Goal: Task Accomplishment & Management: Use online tool/utility

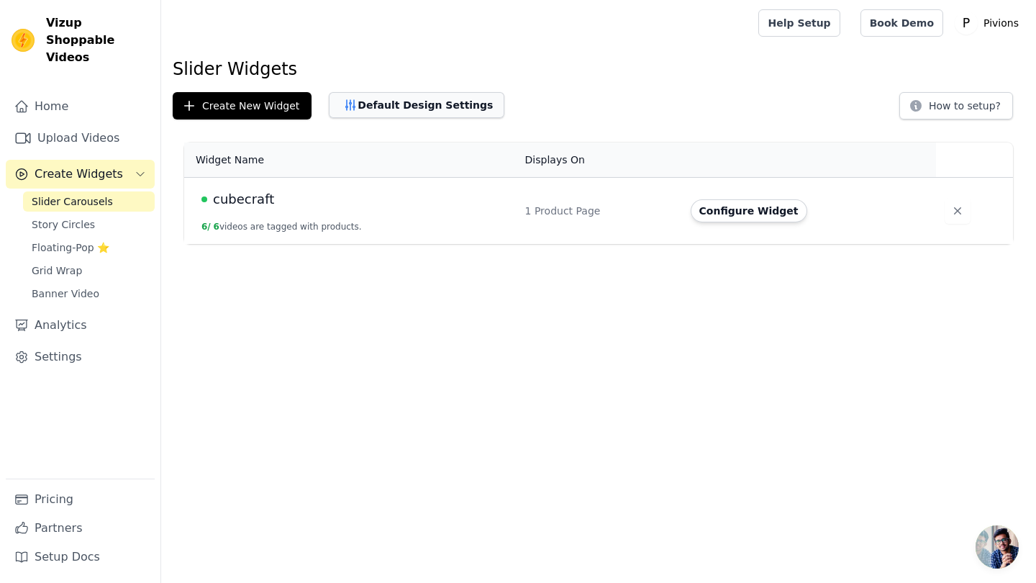
click at [416, 111] on button "Default Design Settings" at bounding box center [417, 105] width 176 height 26
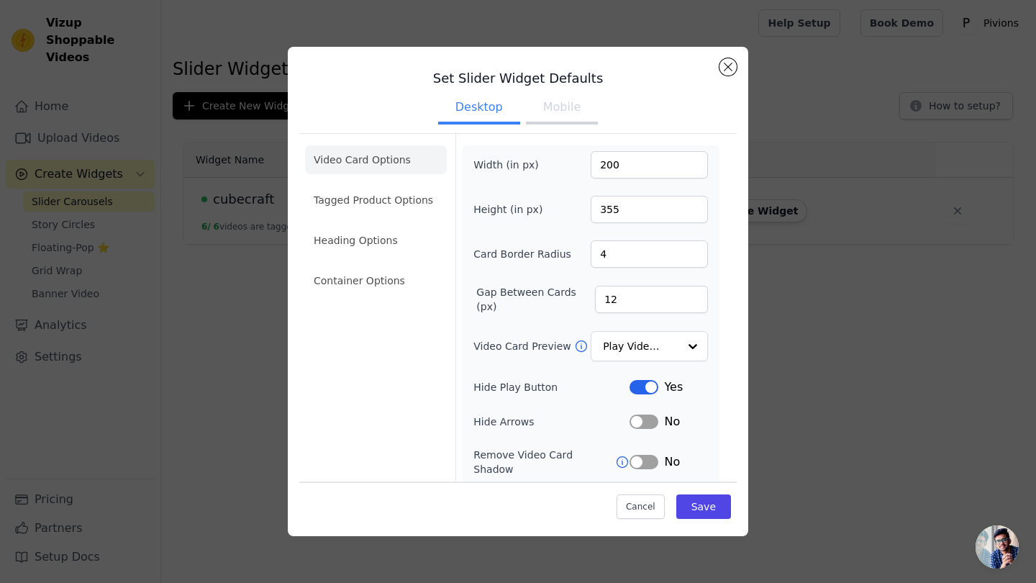
click at [574, 112] on button "Mobile" at bounding box center [562, 109] width 72 height 32
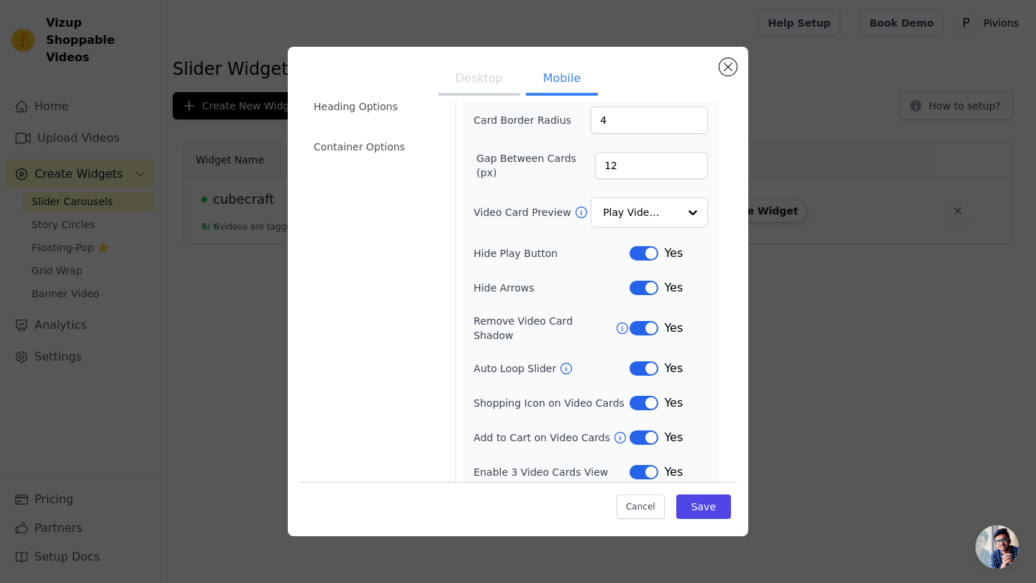
scroll to position [133, 0]
click at [476, 90] on button "Desktop" at bounding box center [479, 80] width 82 height 32
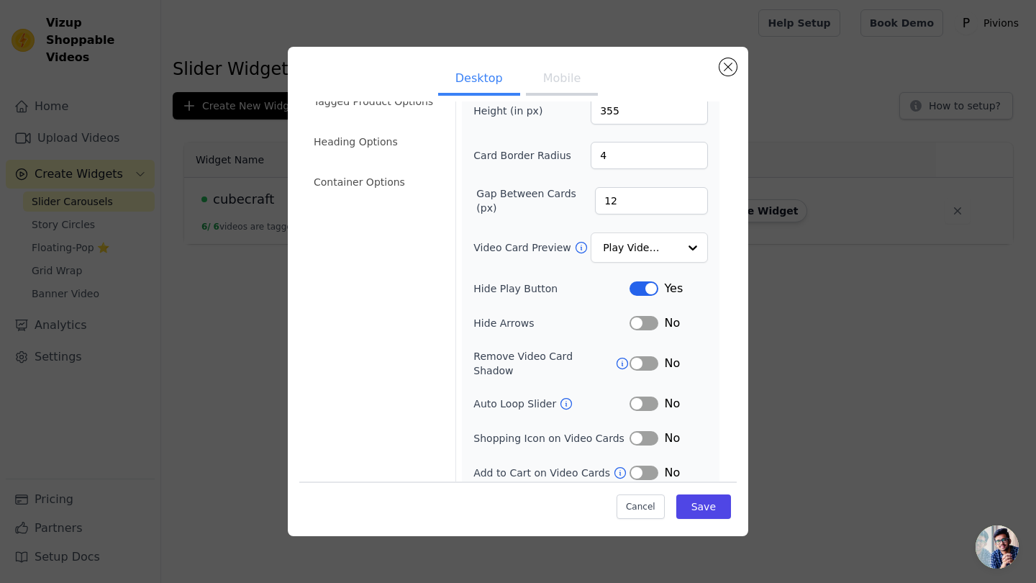
click at [653, 324] on button "Label" at bounding box center [644, 323] width 29 height 14
click at [654, 356] on button "Label" at bounding box center [644, 363] width 29 height 14
click at [650, 396] on button "Label" at bounding box center [644, 403] width 29 height 14
click at [650, 431] on button "Label" at bounding box center [644, 438] width 29 height 14
click at [650, 465] on button "Label" at bounding box center [644, 472] width 29 height 14
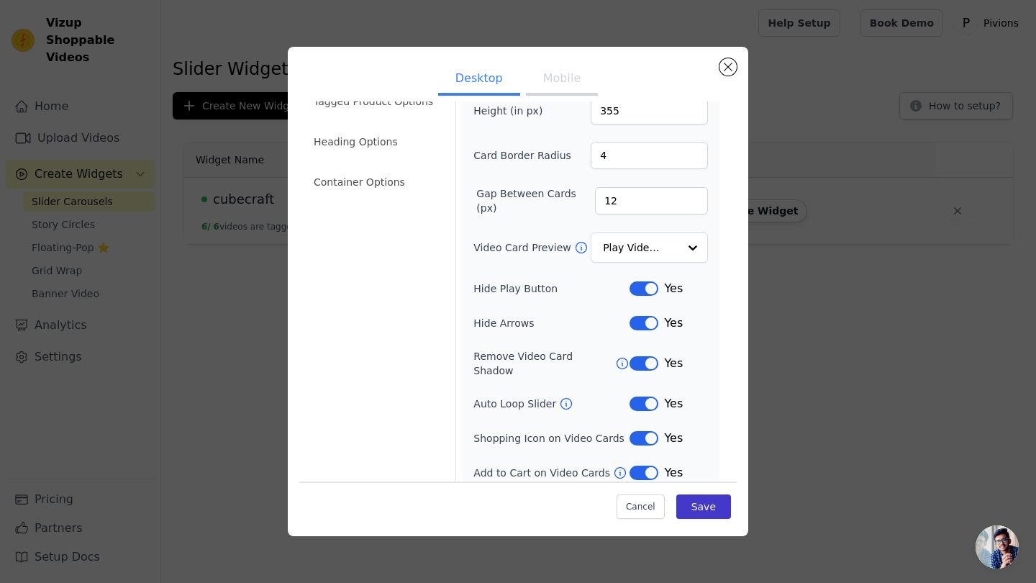
click at [719, 502] on button "Save" at bounding box center [703, 506] width 55 height 24
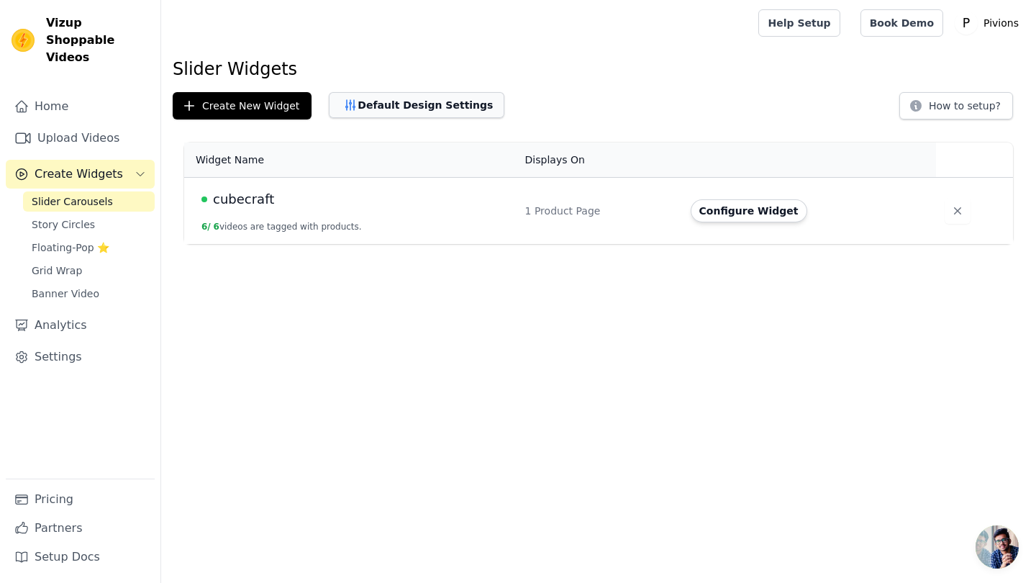
click at [363, 103] on button "Default Design Settings" at bounding box center [417, 105] width 176 height 26
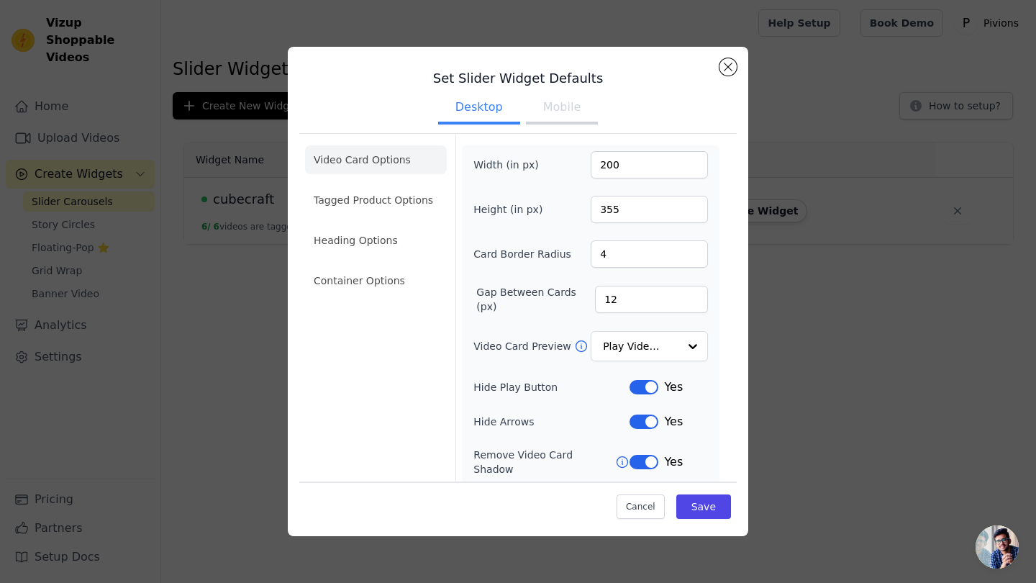
scroll to position [0, 0]
click at [562, 101] on button "Mobile" at bounding box center [562, 109] width 72 height 32
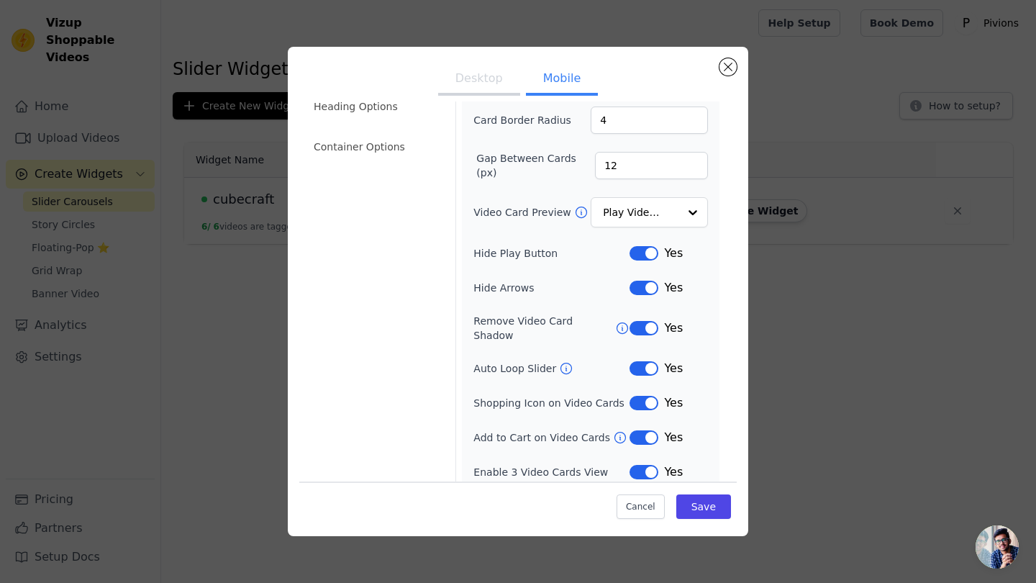
scroll to position [133, 0]
click at [386, 149] on li "Container Options" at bounding box center [376, 147] width 142 height 29
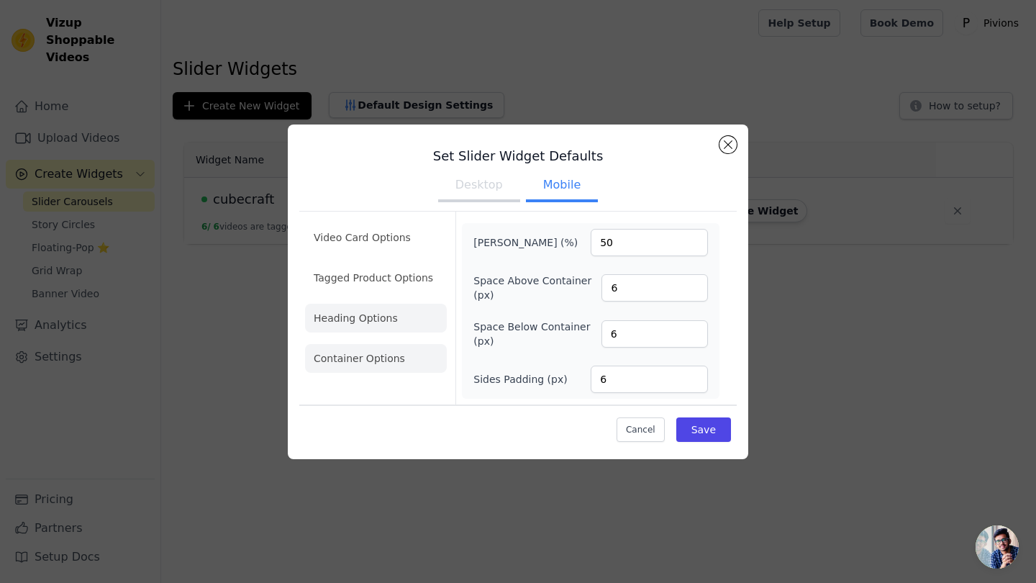
click at [368, 314] on li "Heading Options" at bounding box center [376, 318] width 142 height 29
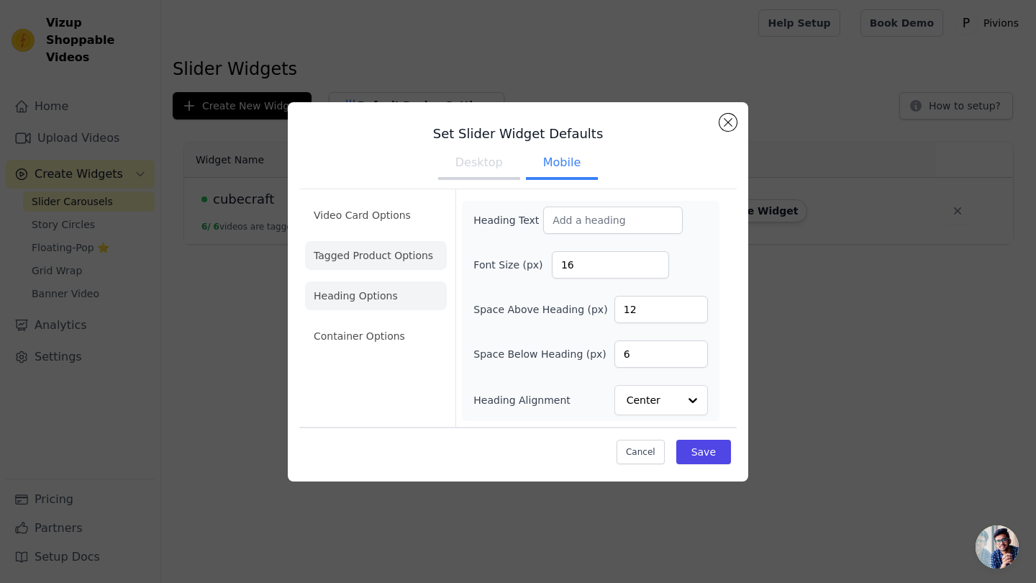
click at [363, 263] on li "Tagged Product Options" at bounding box center [376, 255] width 142 height 29
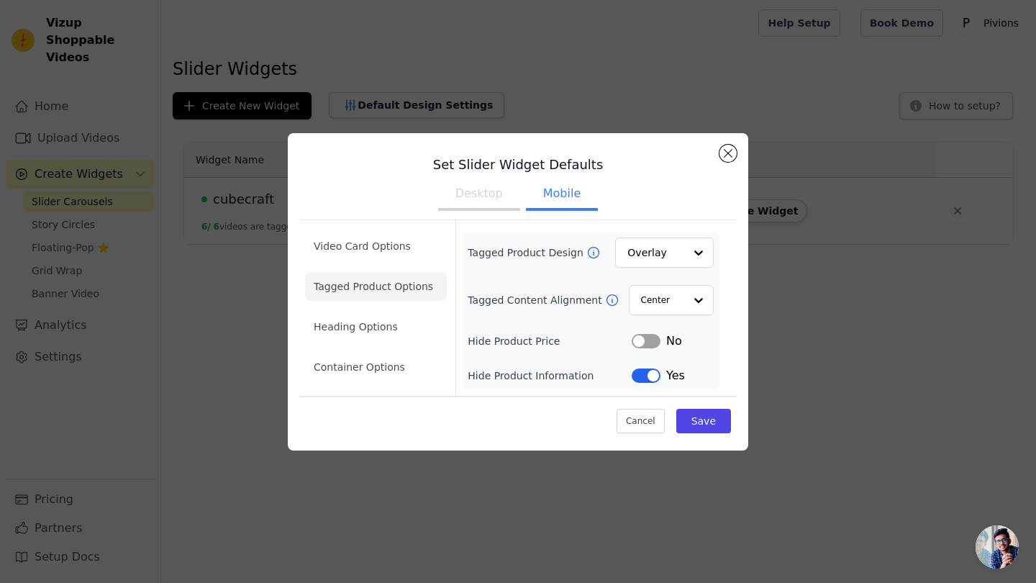
click at [483, 196] on button "Desktop" at bounding box center [479, 195] width 82 height 32
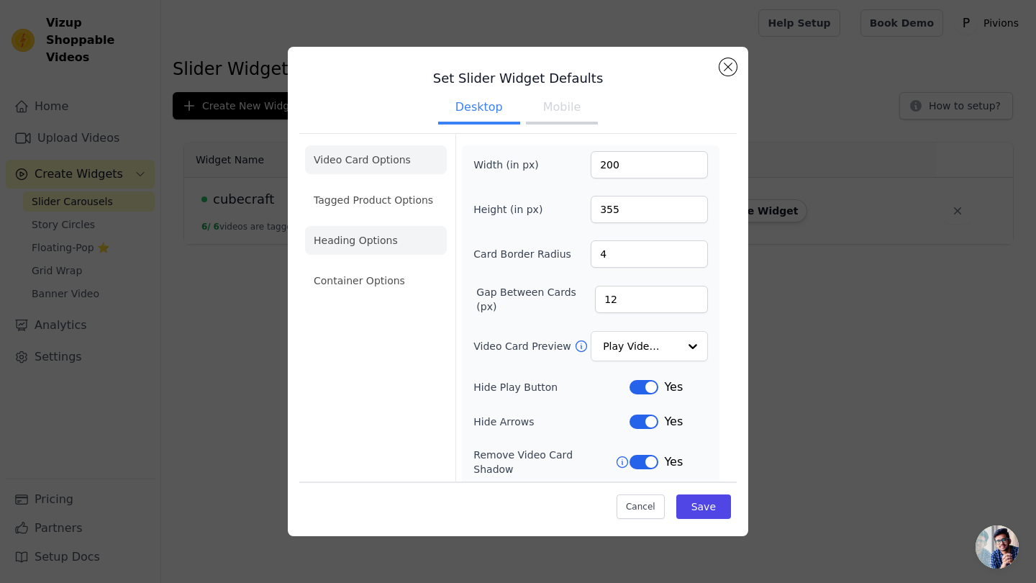
click at [392, 242] on li "Heading Options" at bounding box center [376, 240] width 142 height 29
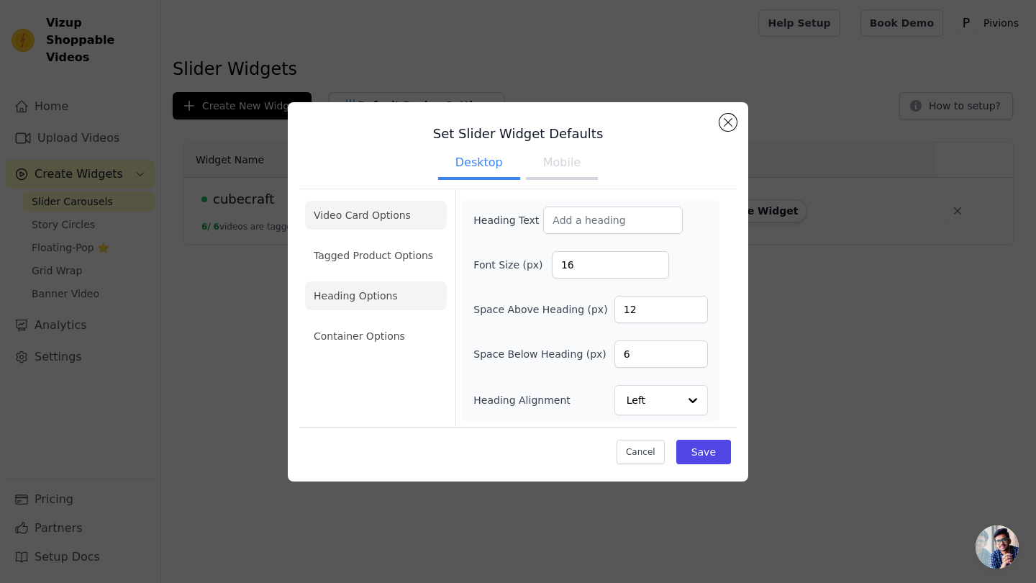
click at [386, 227] on li "Video Card Options" at bounding box center [376, 215] width 142 height 29
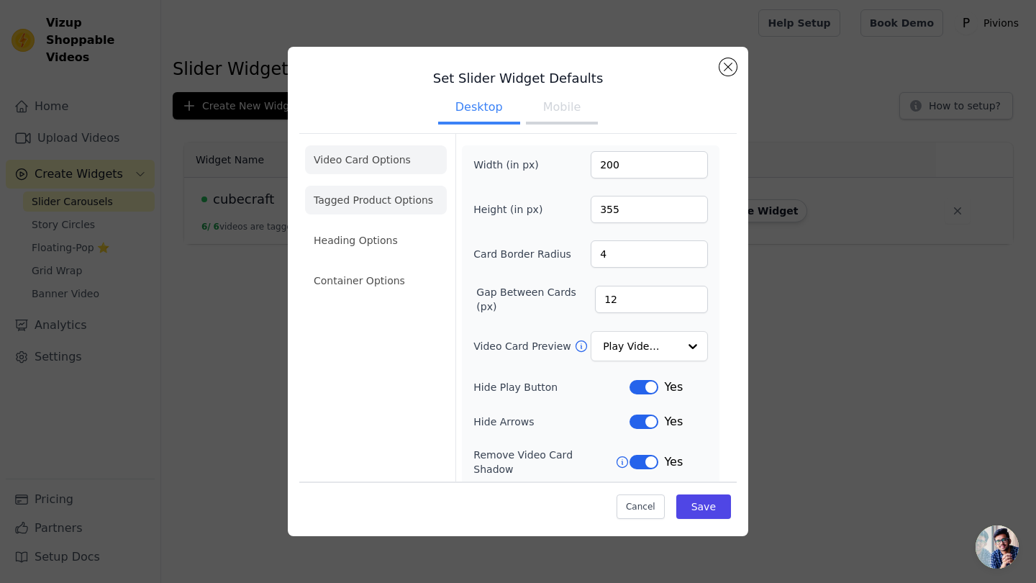
click at [392, 201] on li "Tagged Product Options" at bounding box center [376, 200] width 142 height 29
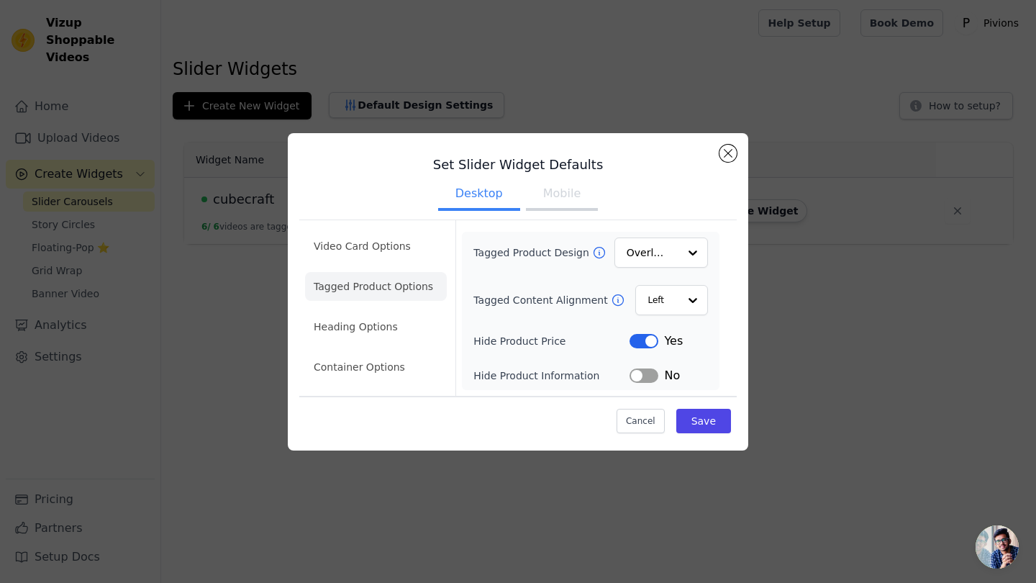
click at [569, 201] on button "Mobile" at bounding box center [562, 195] width 72 height 32
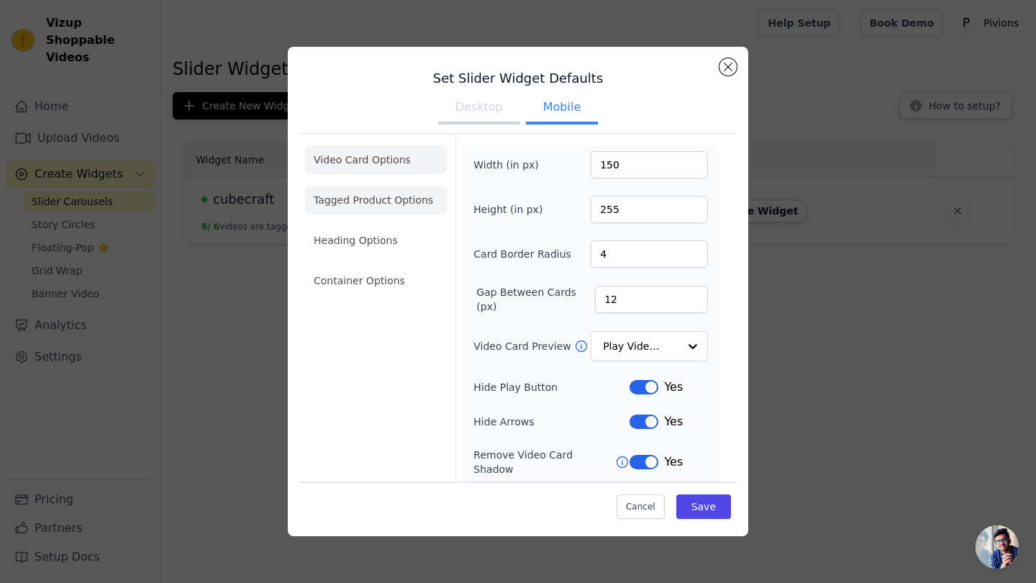
click at [421, 196] on li "Tagged Product Options" at bounding box center [376, 200] width 142 height 29
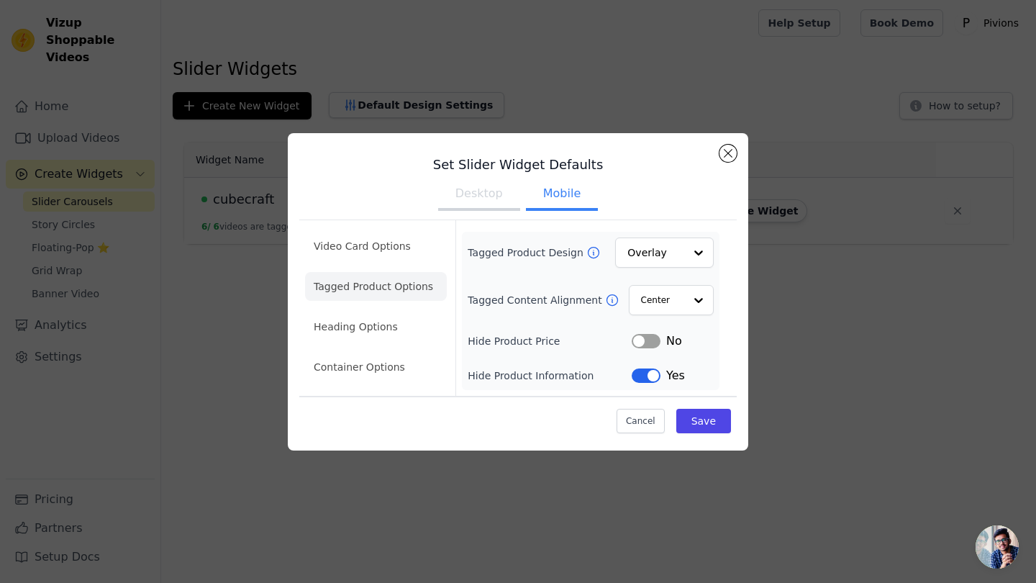
click at [495, 193] on button "Desktop" at bounding box center [479, 195] width 82 height 32
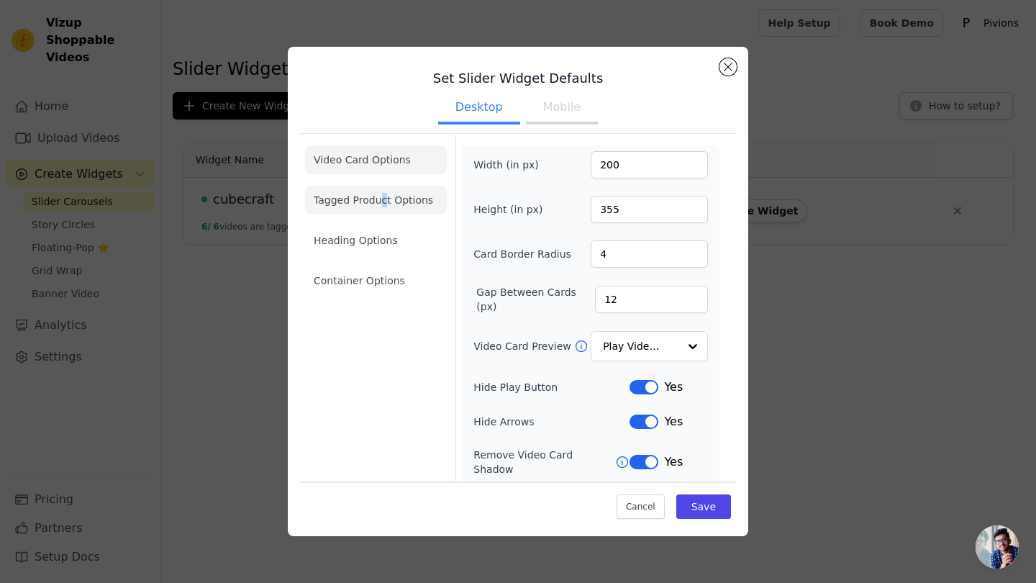
click at [383, 196] on li "Tagged Product Options" at bounding box center [376, 200] width 142 height 29
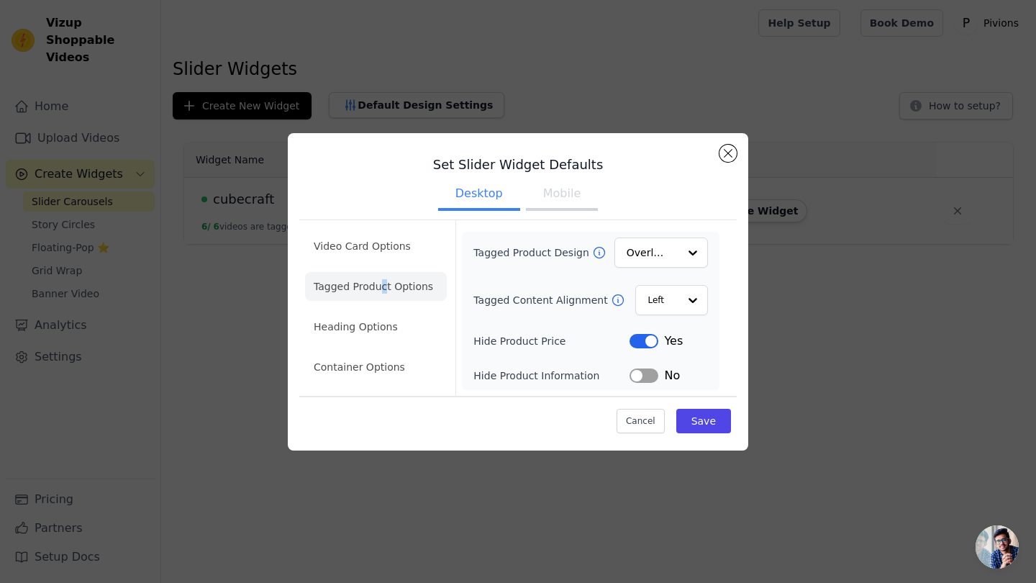
click at [645, 344] on button "Label" at bounding box center [644, 341] width 29 height 14
click at [644, 371] on button "Label" at bounding box center [644, 375] width 29 height 14
click at [687, 425] on button "Save" at bounding box center [703, 421] width 55 height 24
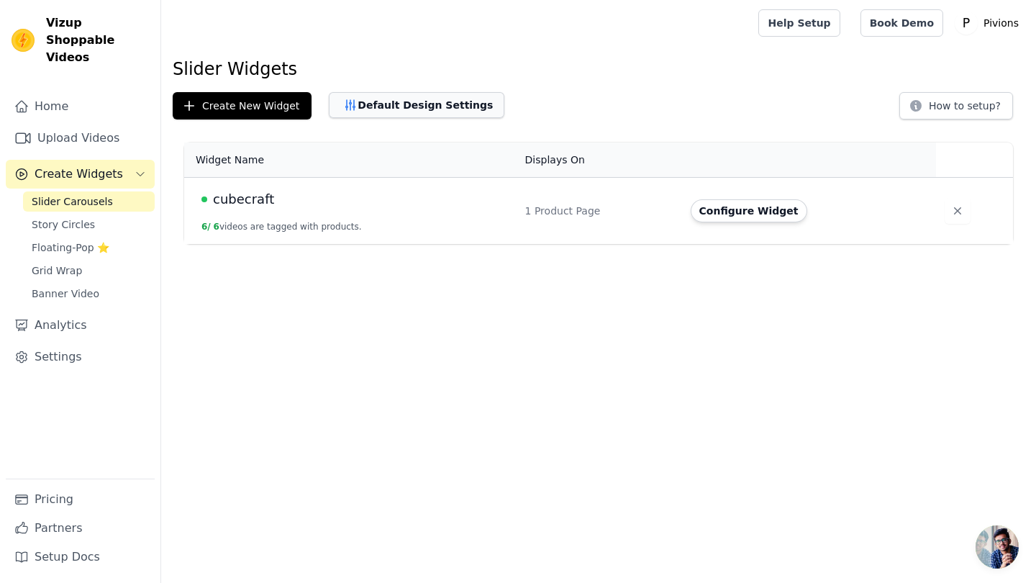
click at [432, 98] on button "Default Design Settings" at bounding box center [417, 105] width 176 height 26
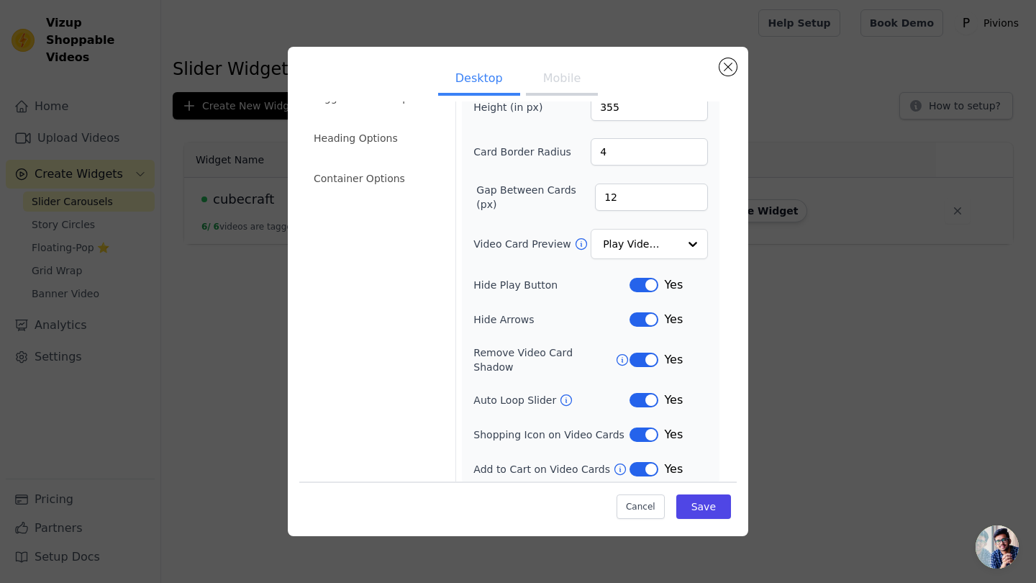
scroll to position [99, 0]
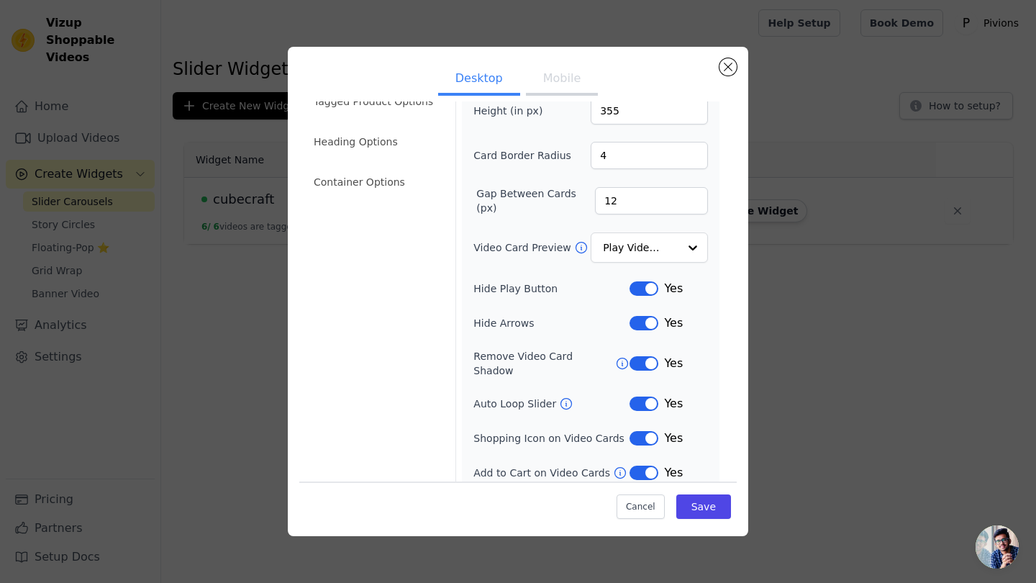
click at [568, 78] on button "Mobile" at bounding box center [562, 80] width 72 height 32
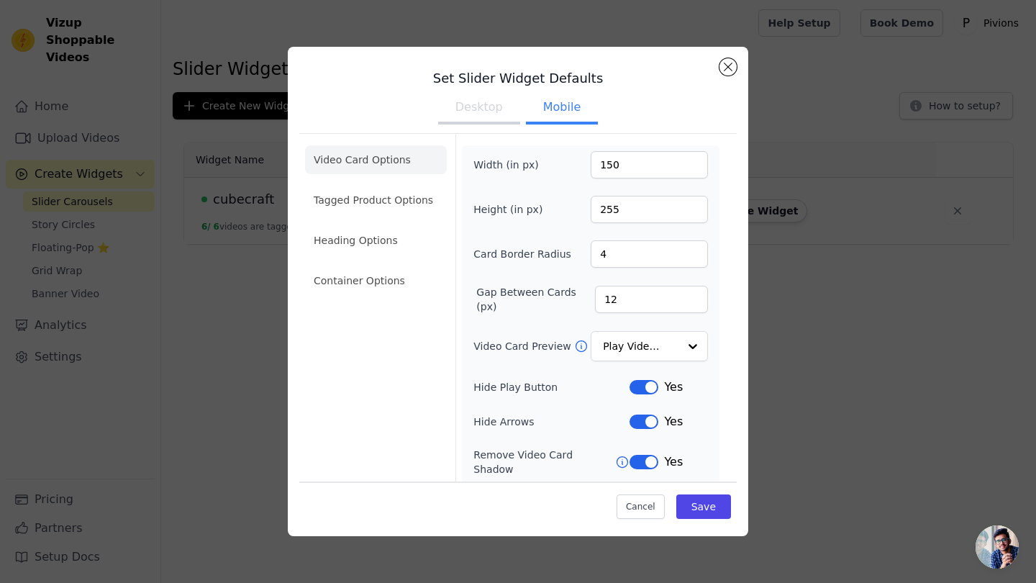
scroll to position [0, 0]
click at [490, 109] on button "Desktop" at bounding box center [479, 109] width 82 height 32
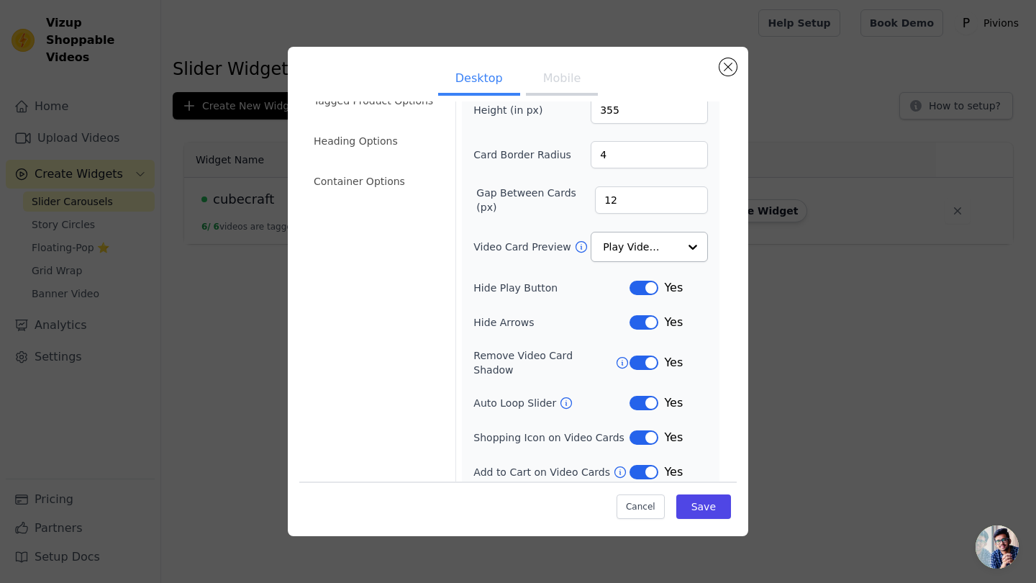
scroll to position [99, 0]
click at [573, 94] on button "Mobile" at bounding box center [562, 80] width 72 height 32
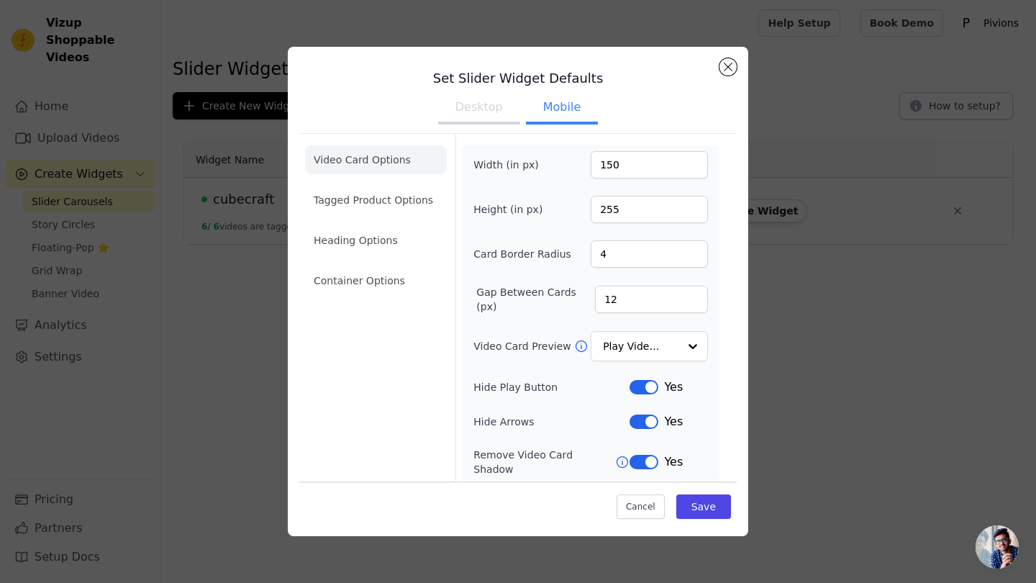
scroll to position [0, 0]
click at [386, 199] on li "Tagged Product Options" at bounding box center [376, 200] width 142 height 29
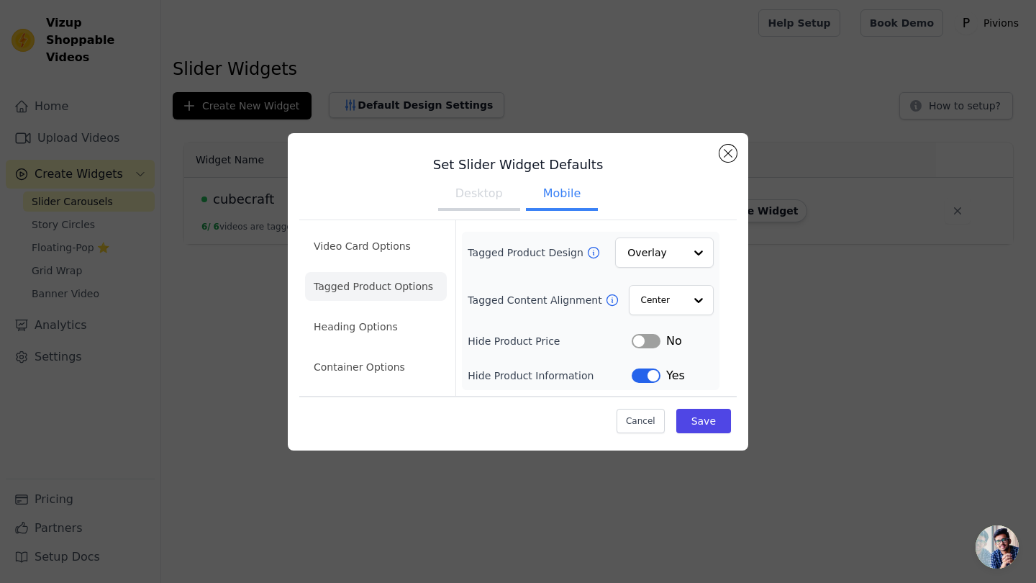
click at [490, 201] on button "Desktop" at bounding box center [479, 195] width 82 height 32
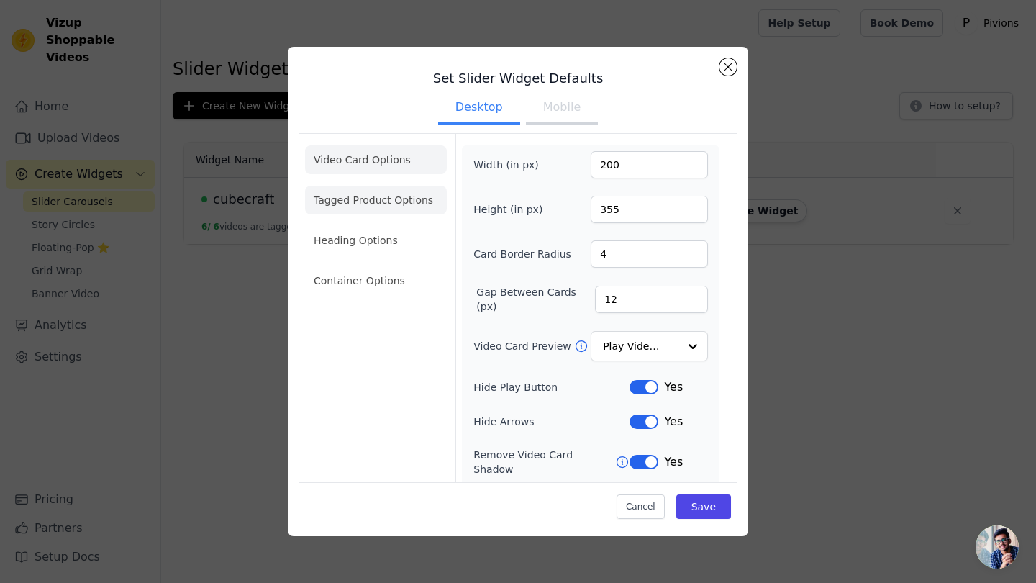
click at [407, 206] on li "Tagged Product Options" at bounding box center [376, 200] width 142 height 29
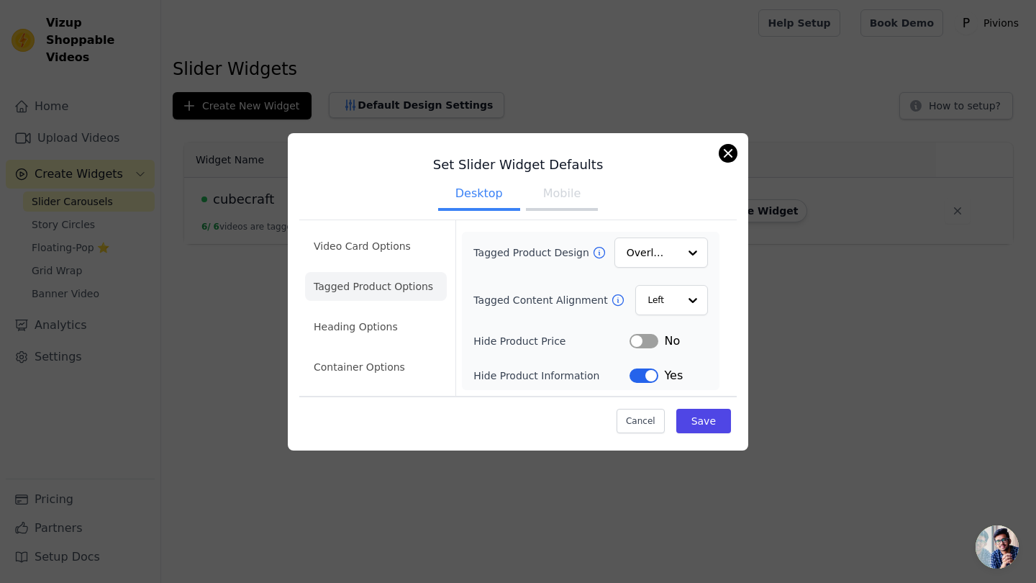
click at [733, 150] on button "Close modal" at bounding box center [727, 153] width 17 height 17
